Goal: Entertainment & Leisure: Consume media (video, audio)

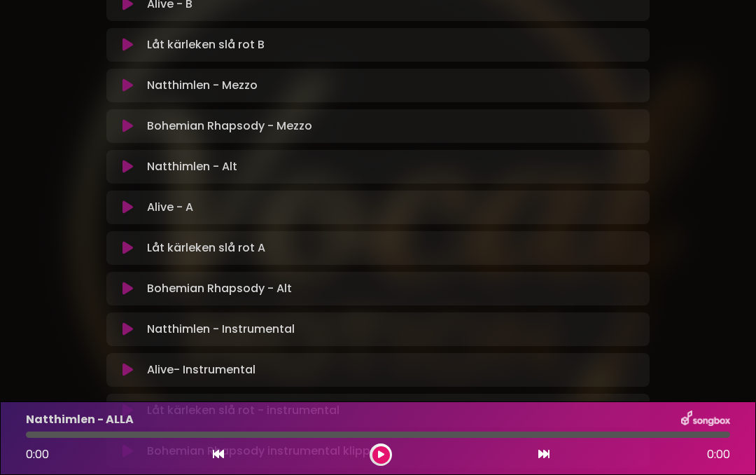
scroll to position [527, 0]
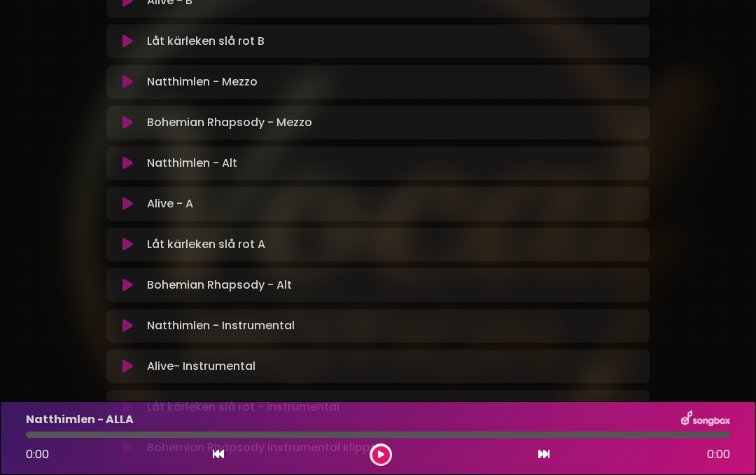
click at [134, 278] on button at bounding box center [128, 285] width 27 height 14
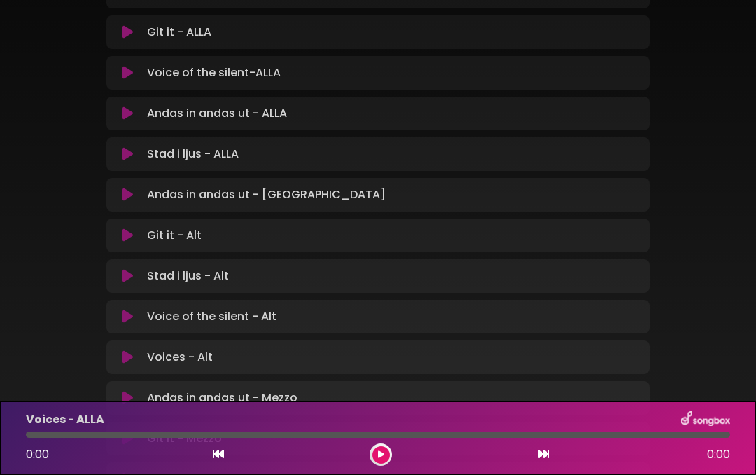
scroll to position [350, 0]
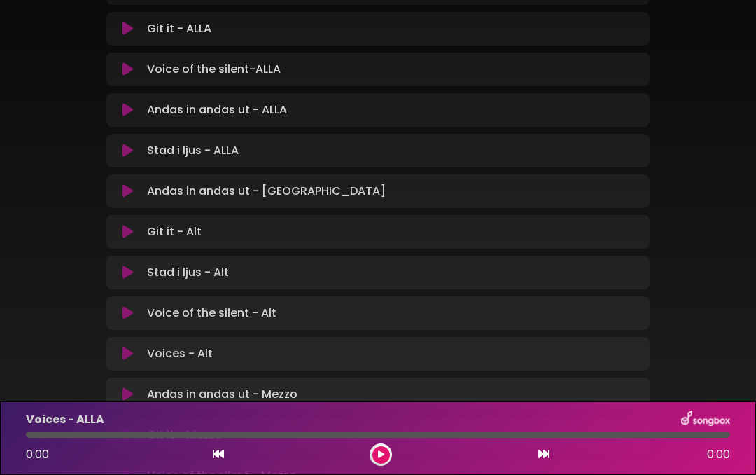
click at [140, 184] on button at bounding box center [128, 191] width 27 height 14
click at [134, 189] on button at bounding box center [128, 191] width 27 height 14
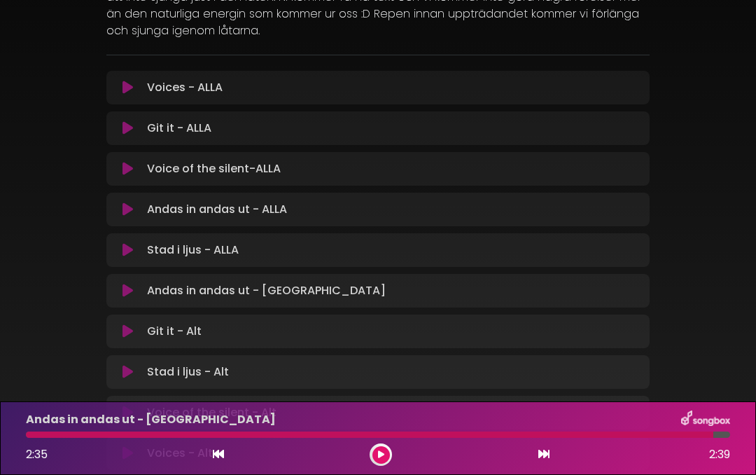
scroll to position [225, 0]
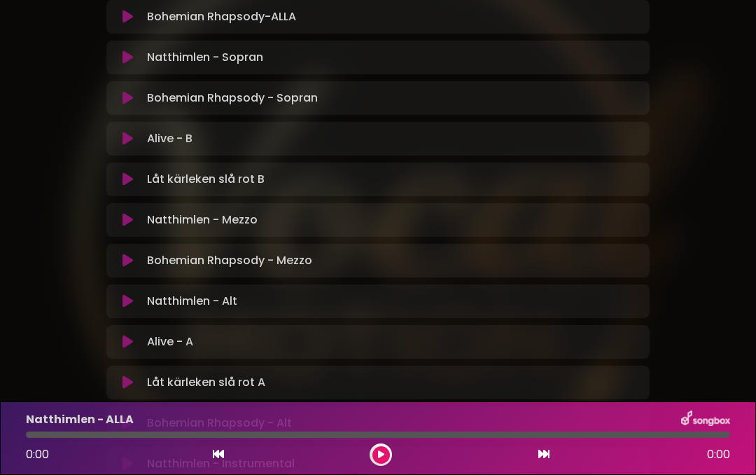
scroll to position [392, 0]
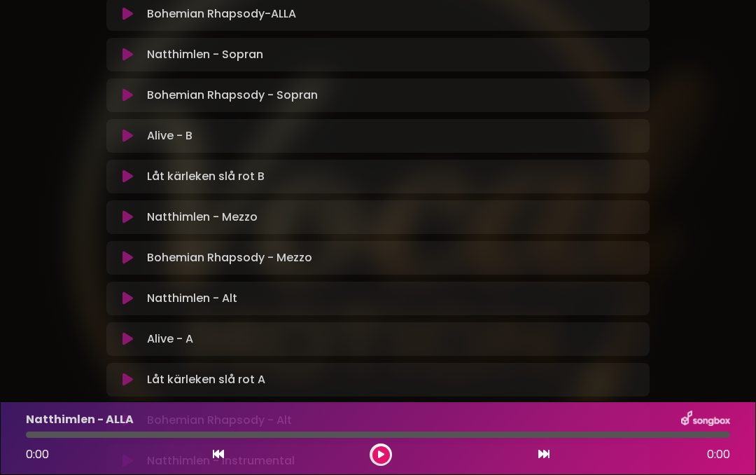
click at [138, 300] on button at bounding box center [128, 298] width 27 height 14
click at [129, 303] on icon at bounding box center [128, 298] width 11 height 14
